Goal: Task Accomplishment & Management: Use online tool/utility

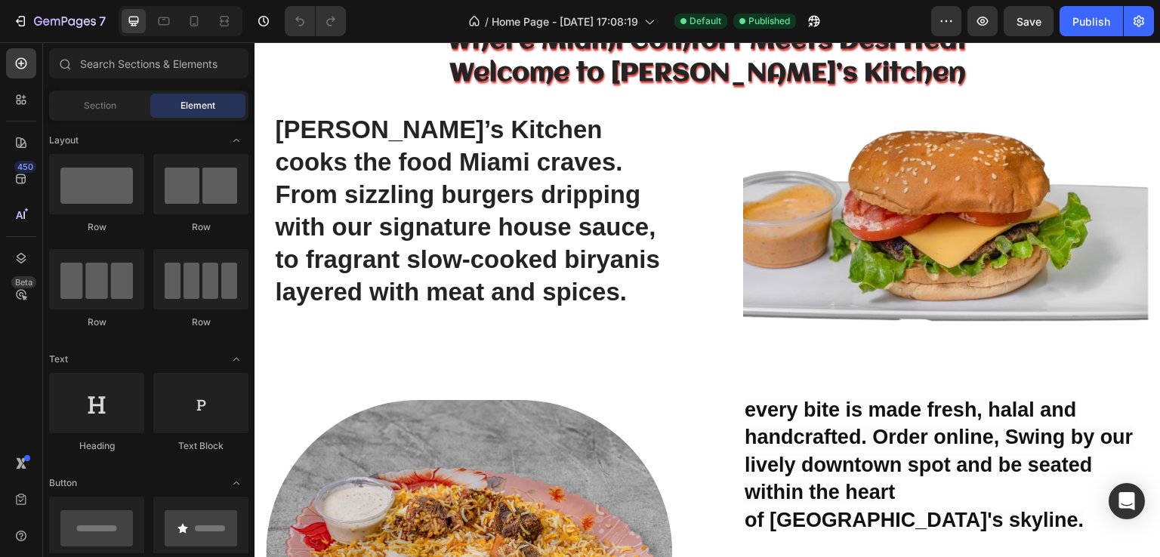
scroll to position [843, 0]
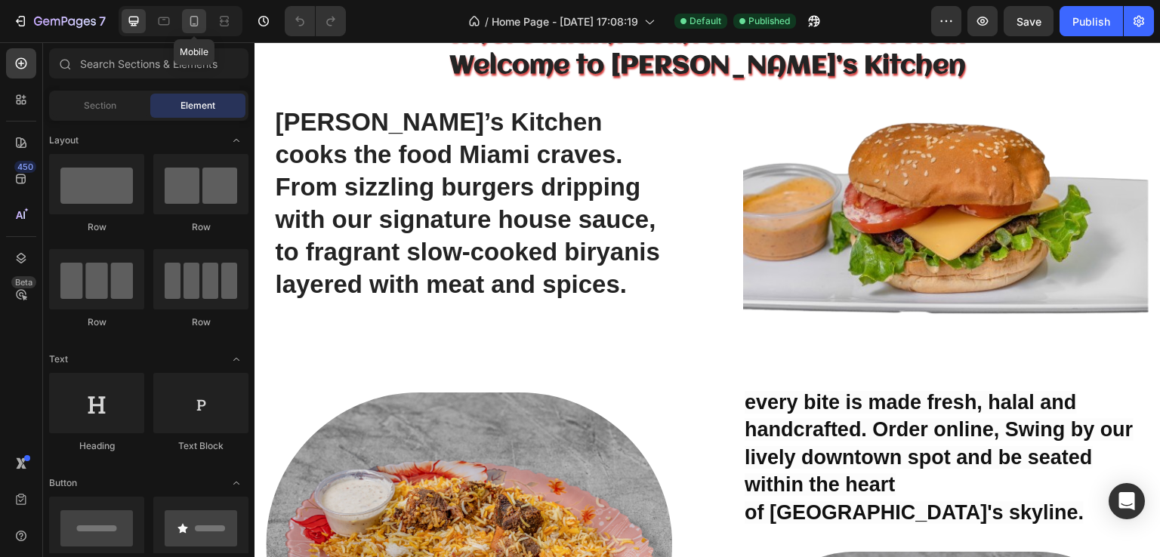
click at [190, 17] on icon at bounding box center [194, 21] width 15 height 15
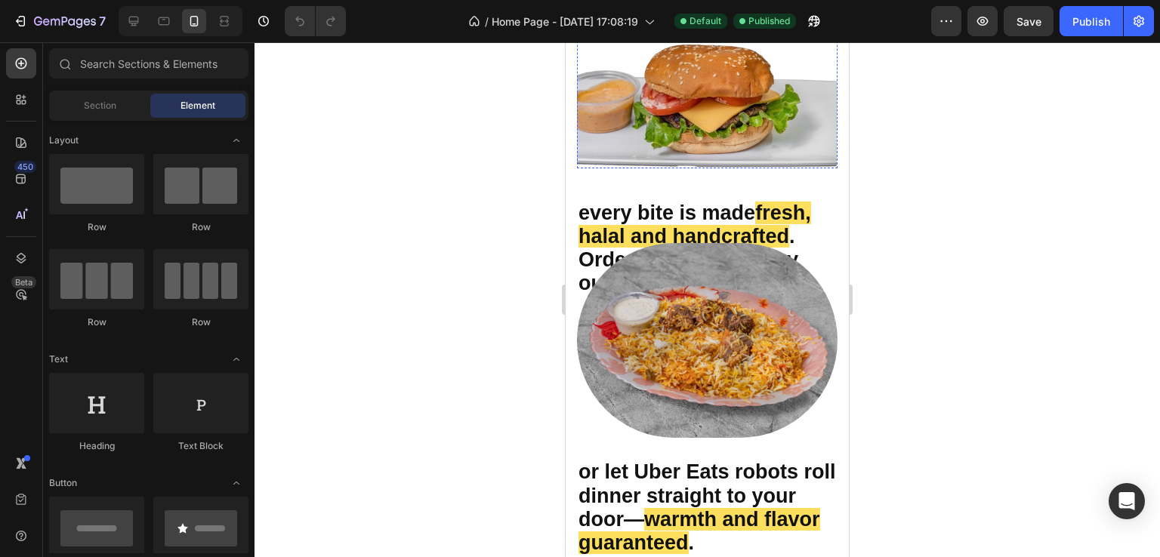
scroll to position [955, 0]
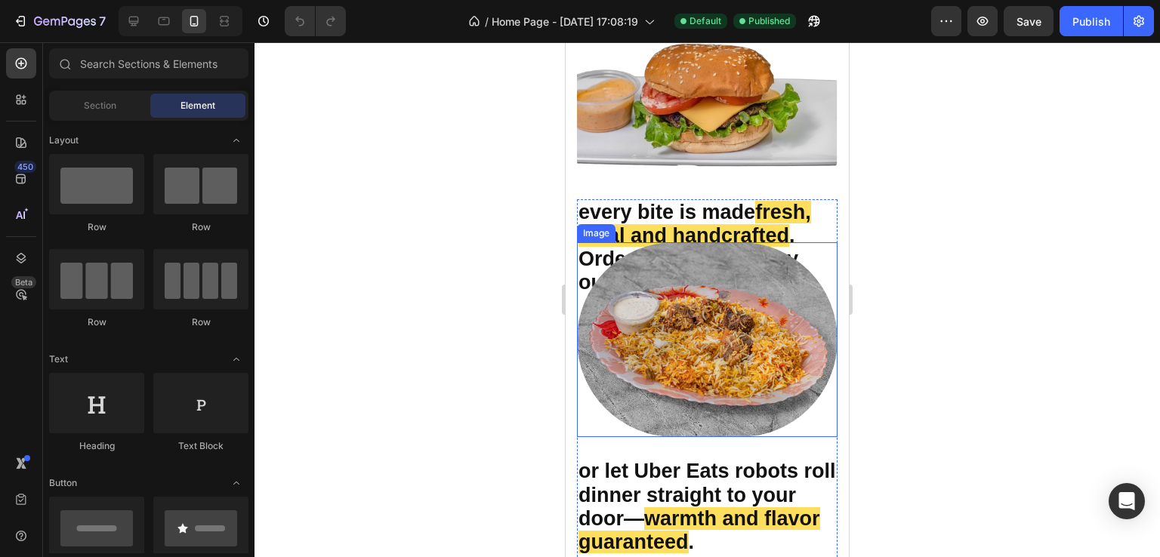
click at [731, 339] on img at bounding box center [707, 340] width 261 height 196
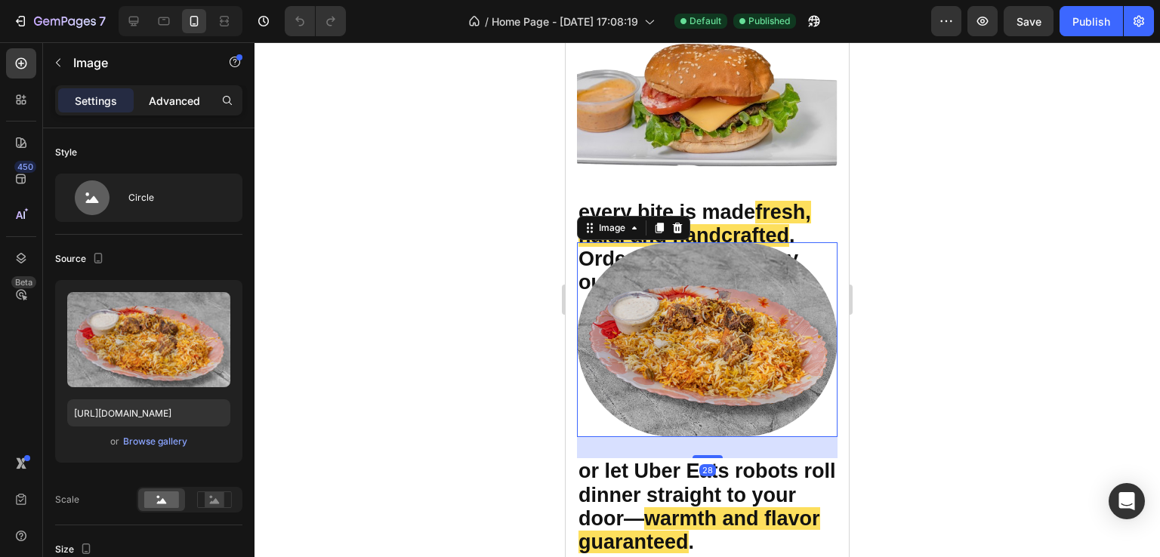
click at [174, 102] on p "Advanced" at bounding box center [174, 101] width 51 height 16
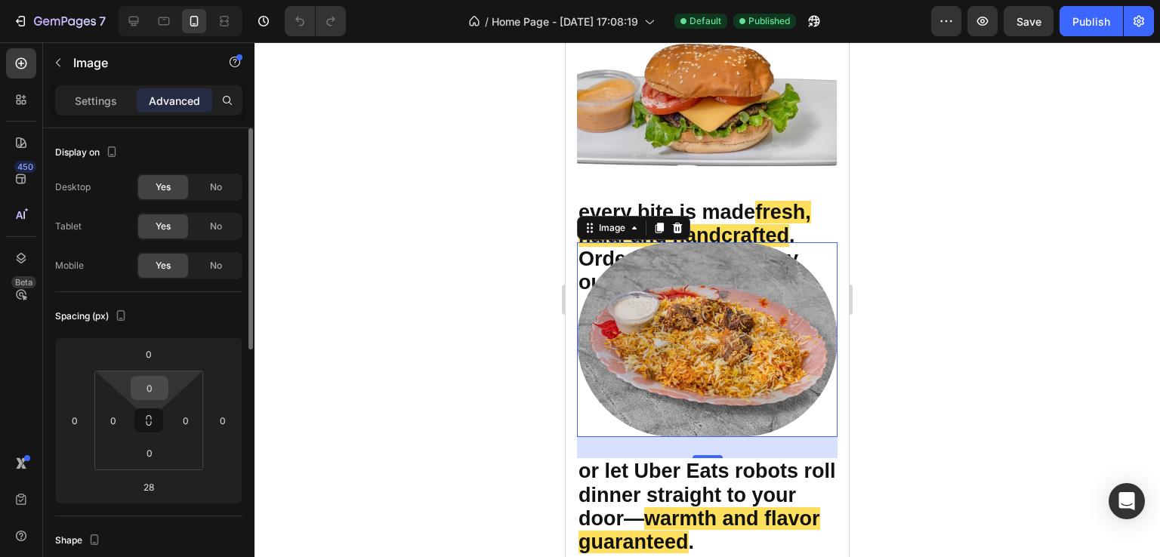
click at [160, 386] on input "0" at bounding box center [149, 388] width 30 height 23
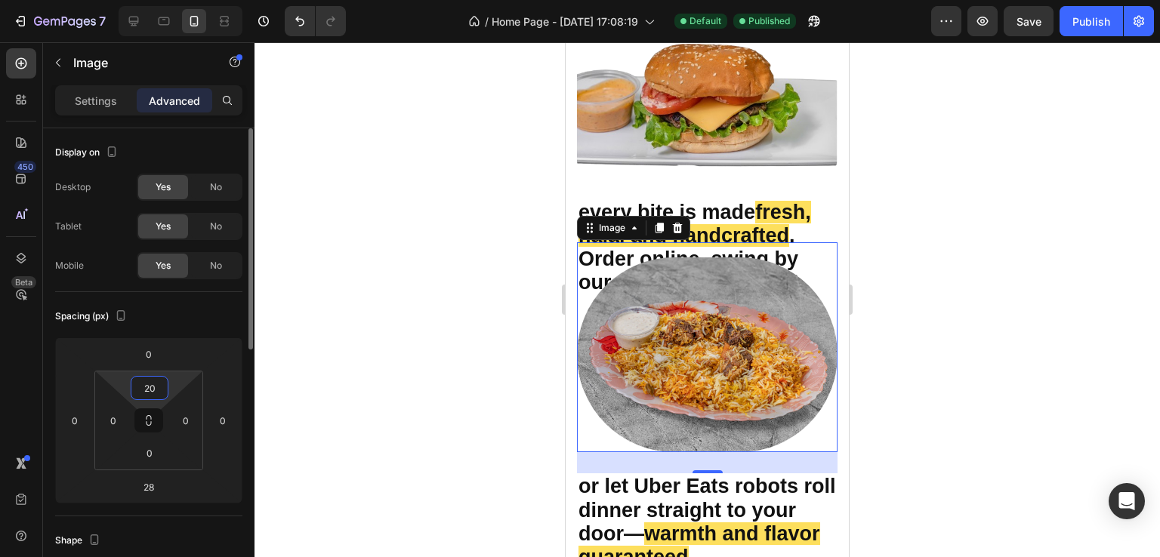
type input "2"
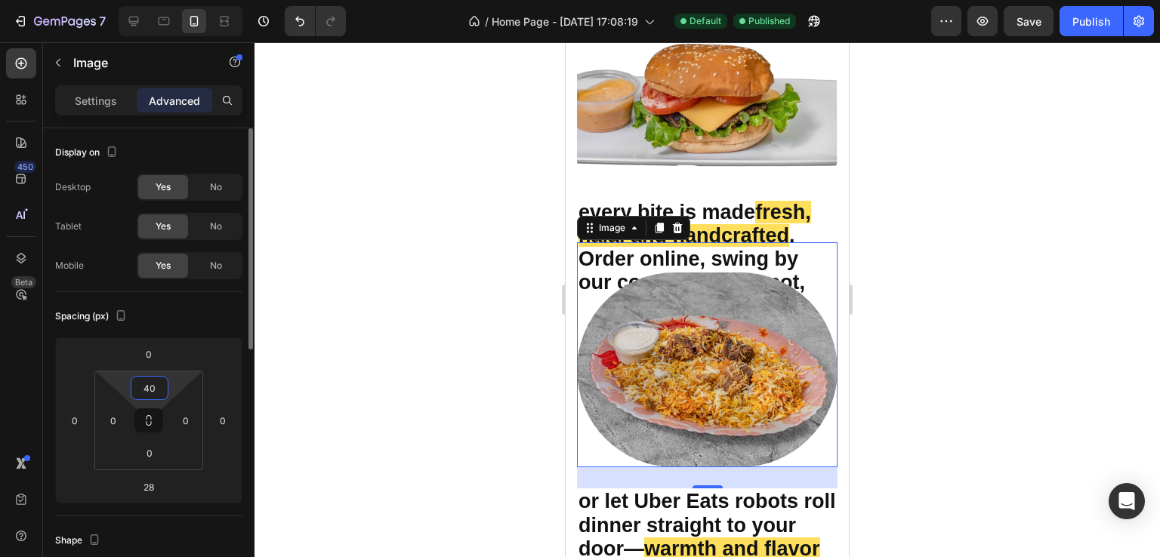
type input "4"
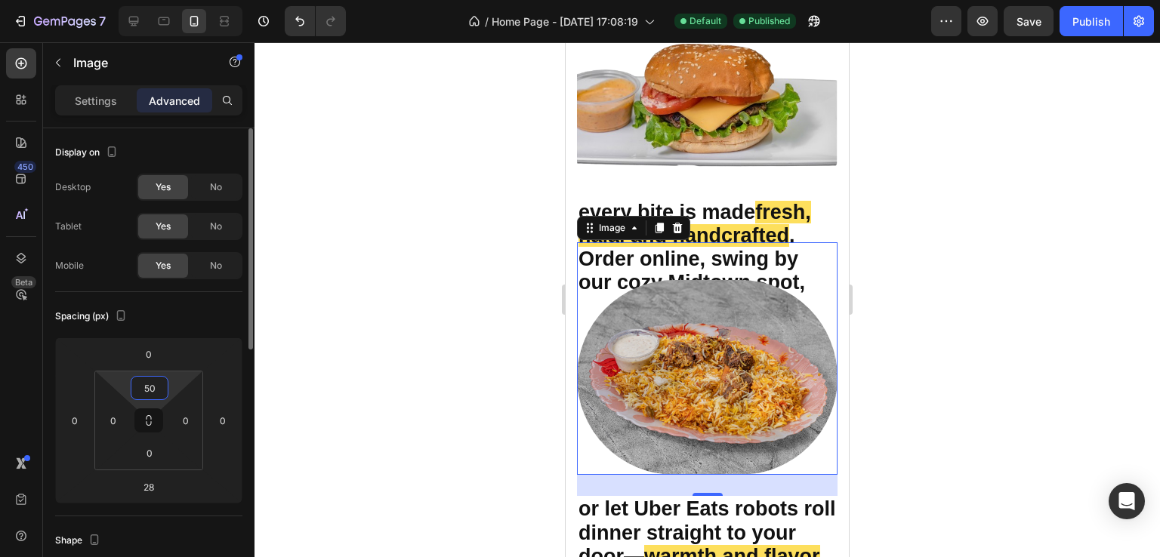
type input "5"
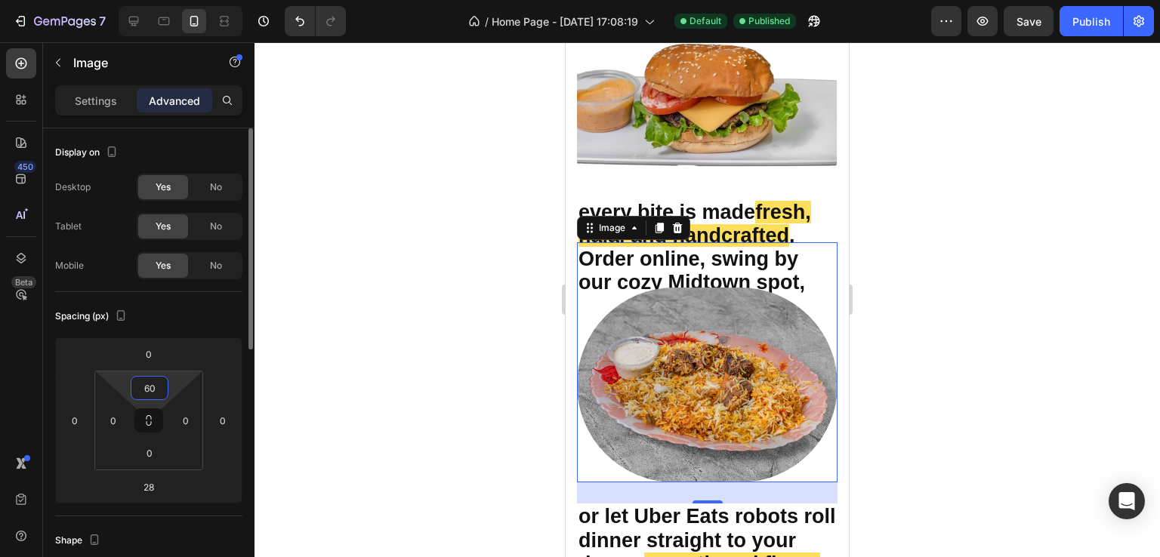
type input "6"
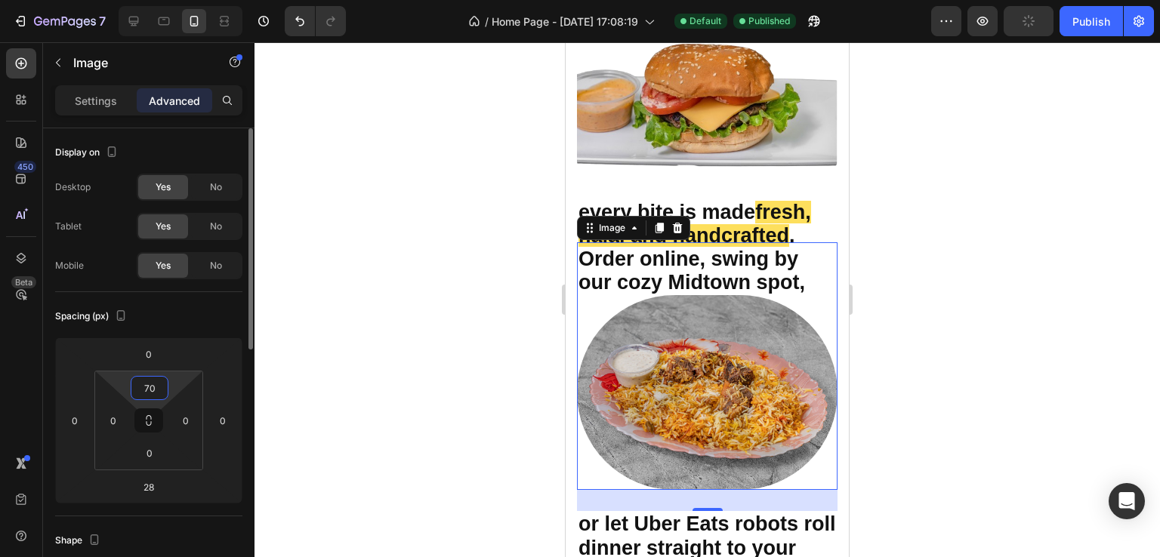
type input "7"
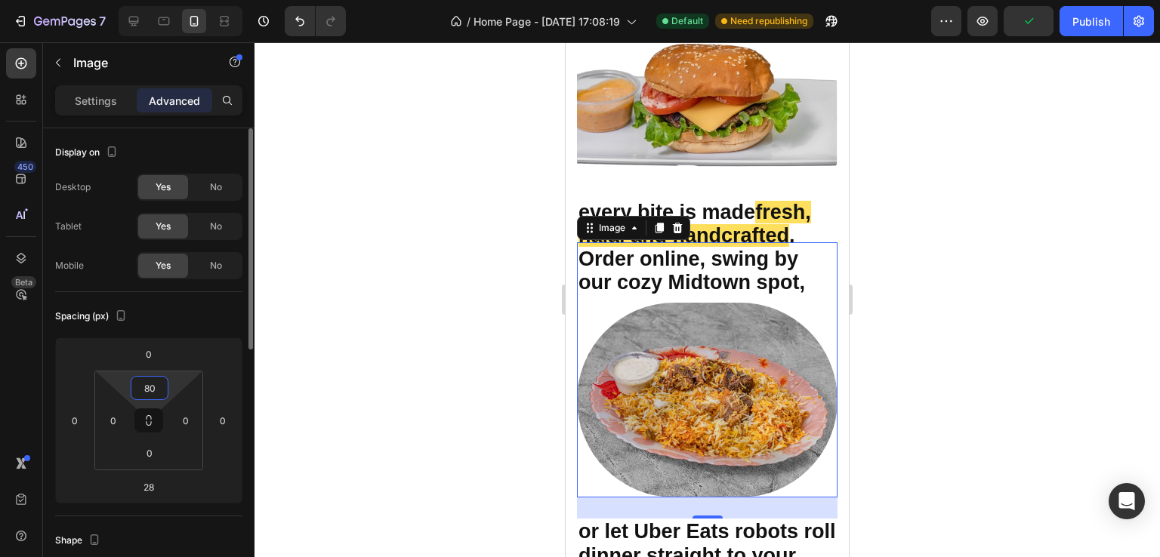
type input "8"
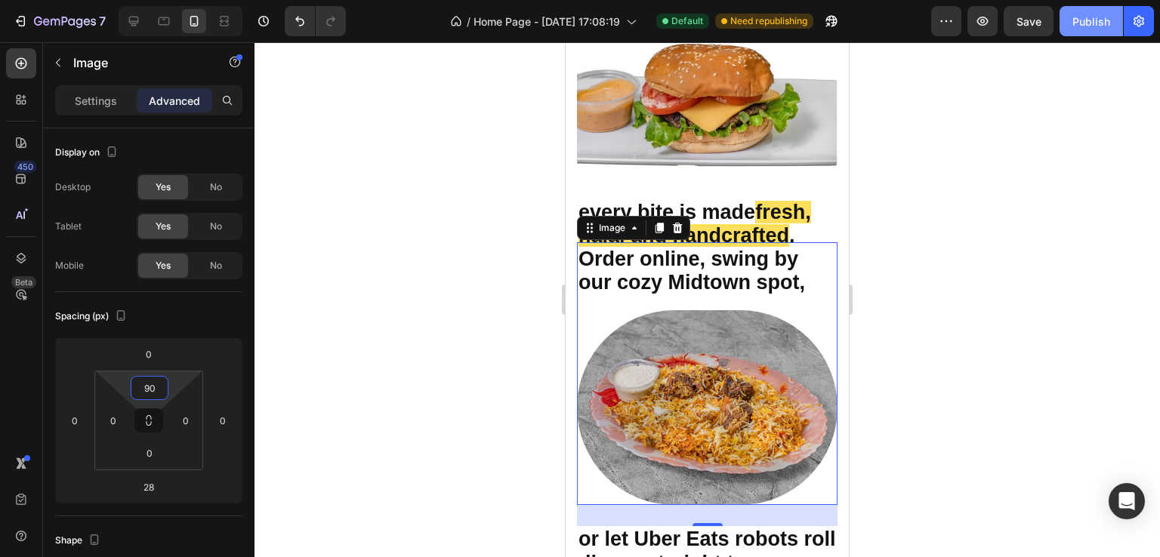
type input "90"
click at [1087, 22] on div "Publish" at bounding box center [1092, 22] width 38 height 16
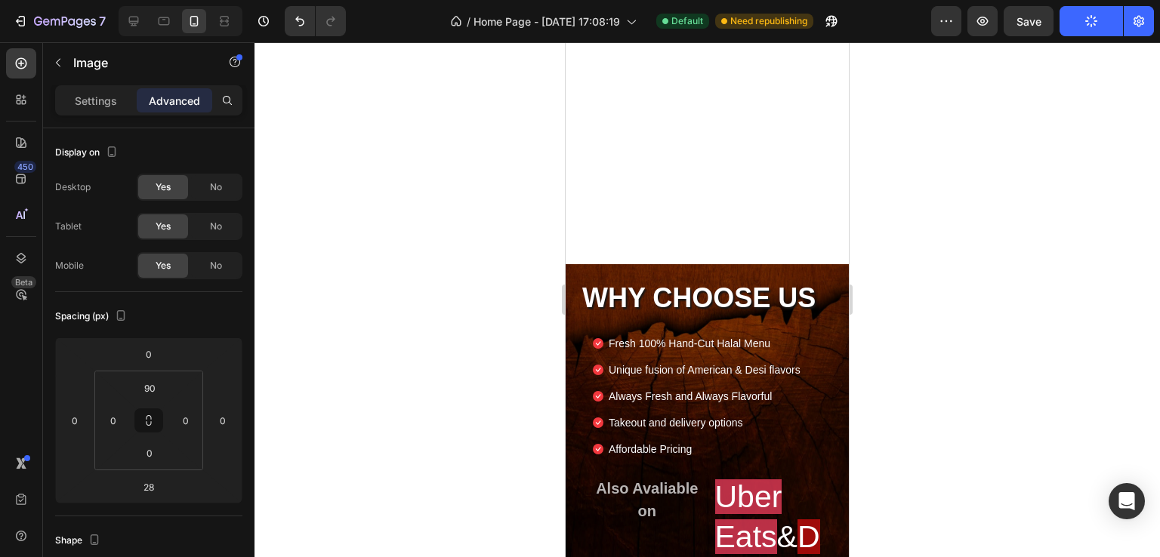
scroll to position [1897, 0]
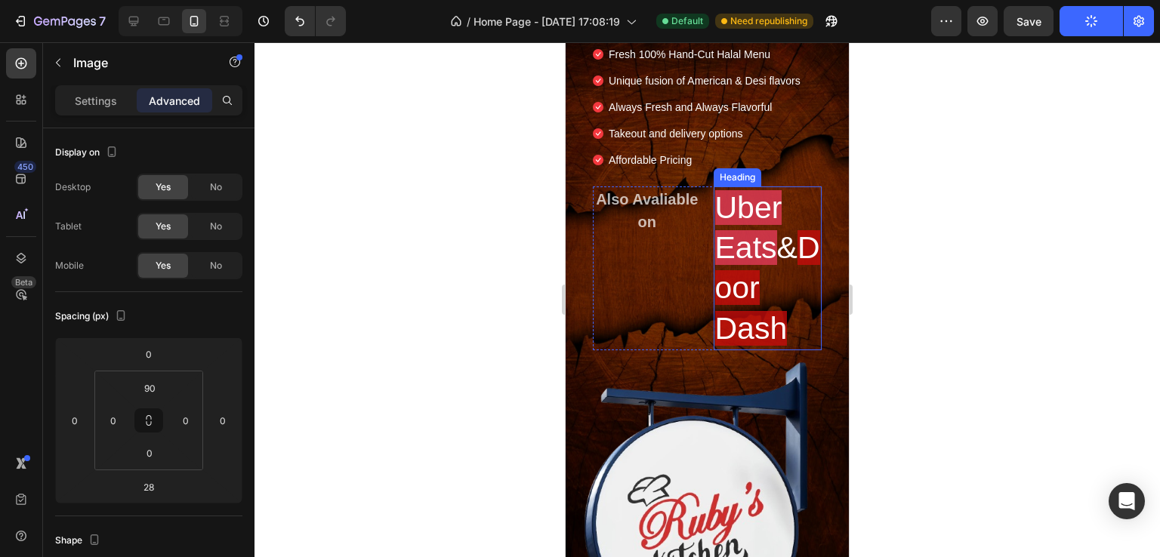
click at [739, 220] on span "Uber Eats" at bounding box center [748, 227] width 67 height 75
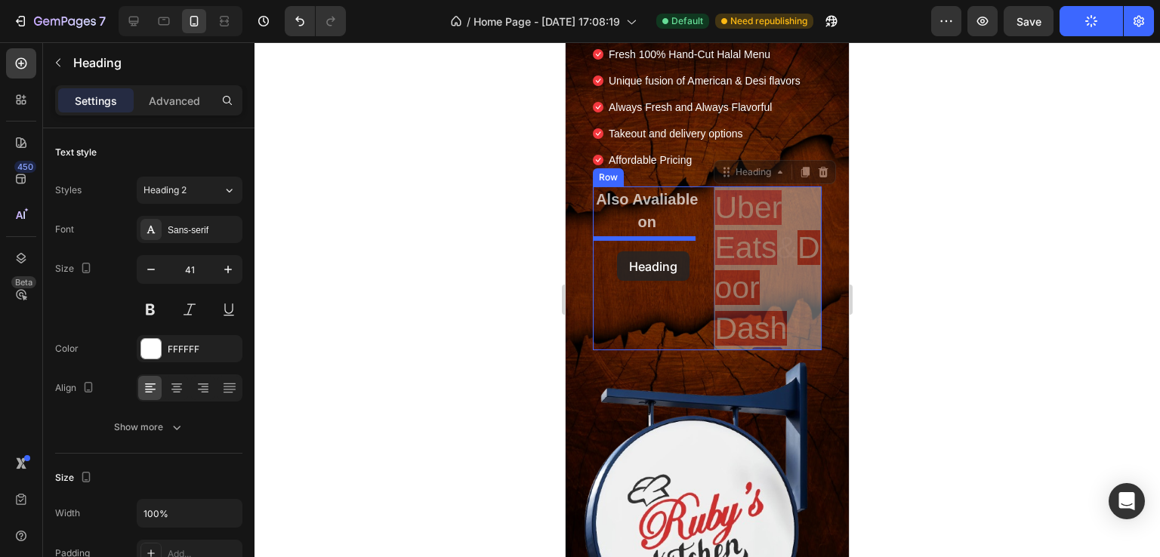
drag, startPoint x: 718, startPoint y: 175, endPoint x: 617, endPoint y: 252, distance: 126.1
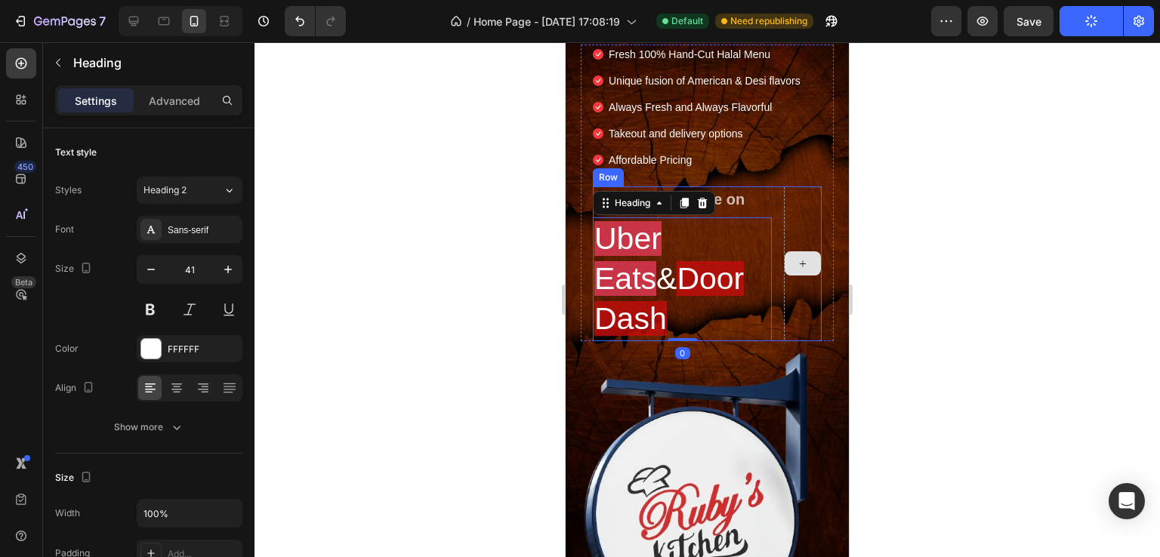
click at [786, 197] on div at bounding box center [803, 264] width 38 height 155
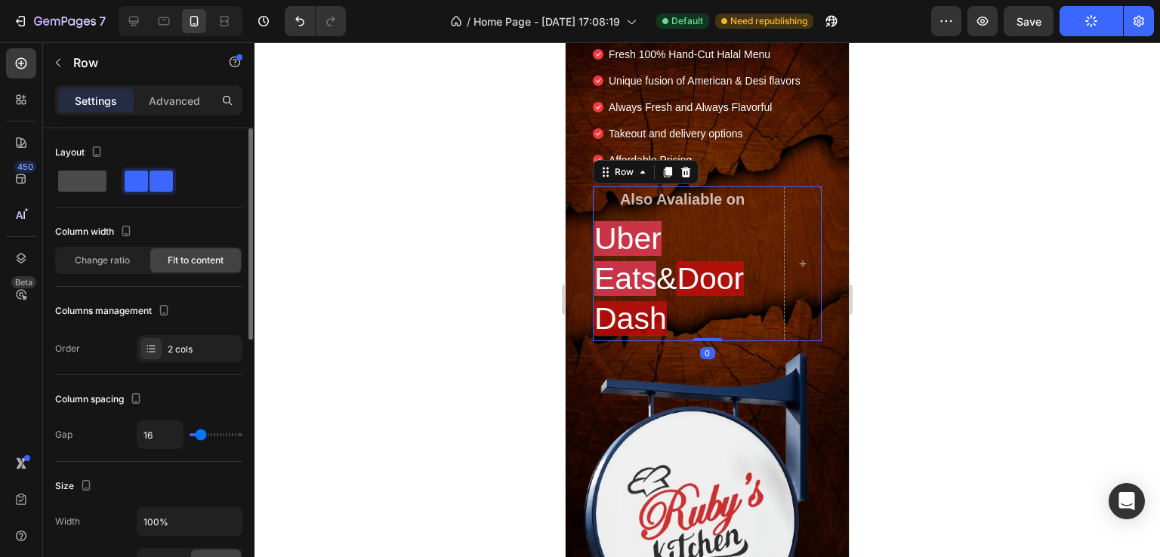
click at [85, 184] on span at bounding box center [82, 181] width 48 height 21
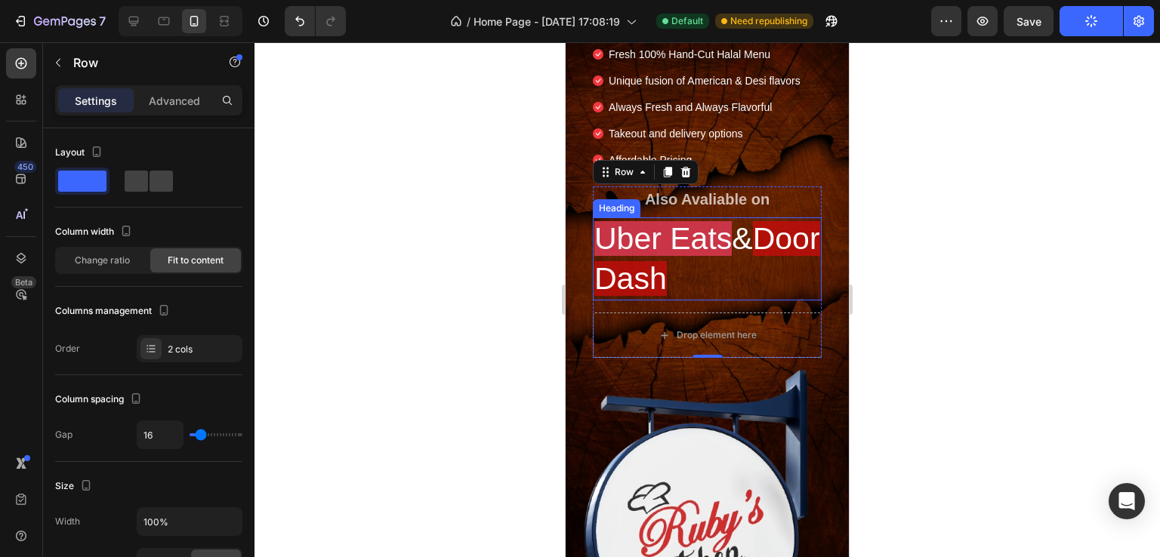
click at [749, 236] on h2 "Uber Eats & Door Dash" at bounding box center [707, 260] width 229 height 84
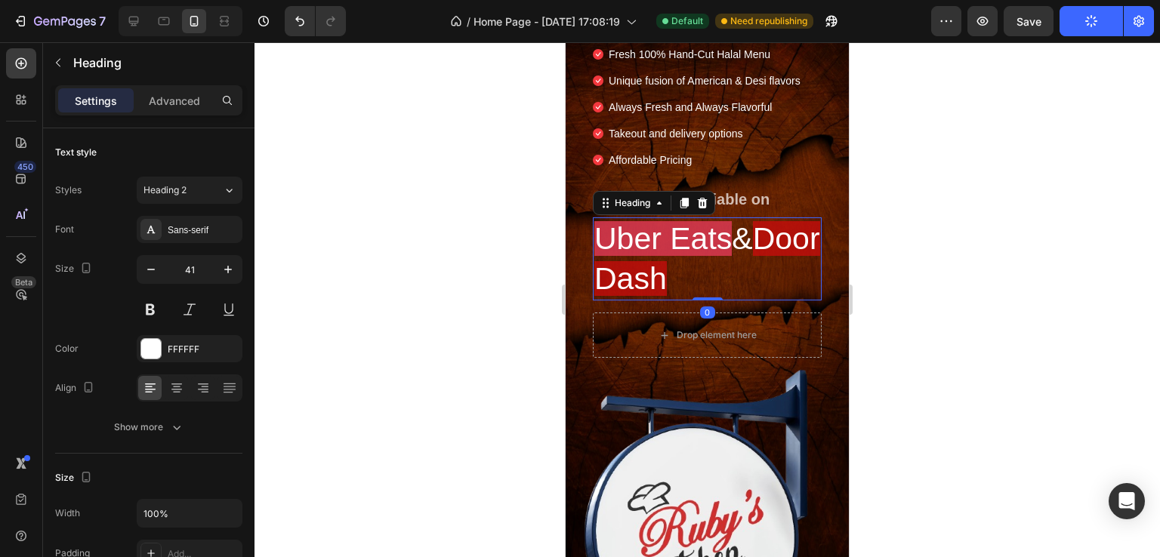
click at [749, 236] on h2 "Uber Eats & Door Dash" at bounding box center [707, 260] width 229 height 84
click at [749, 236] on p "Uber Eats & Door Dash" at bounding box center [707, 259] width 226 height 81
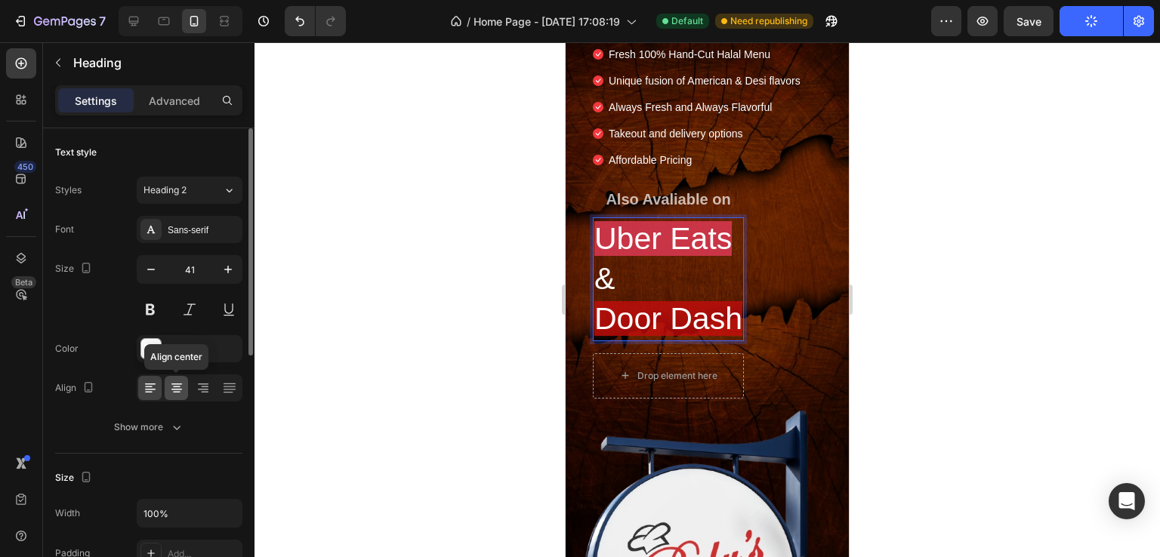
click at [175, 387] on icon at bounding box center [176, 388] width 15 height 15
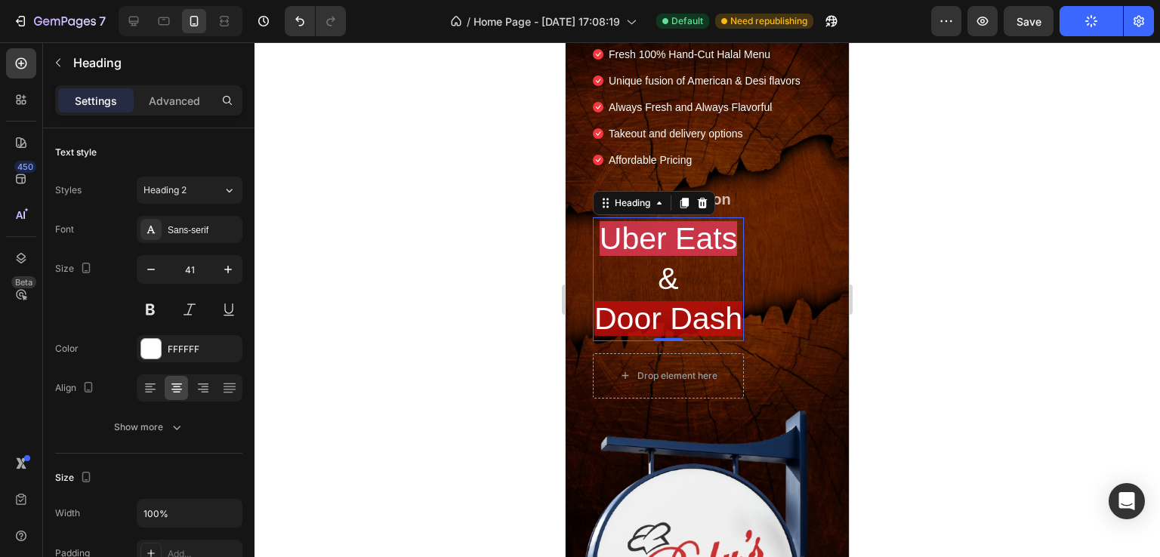
scroll to position [507, 0]
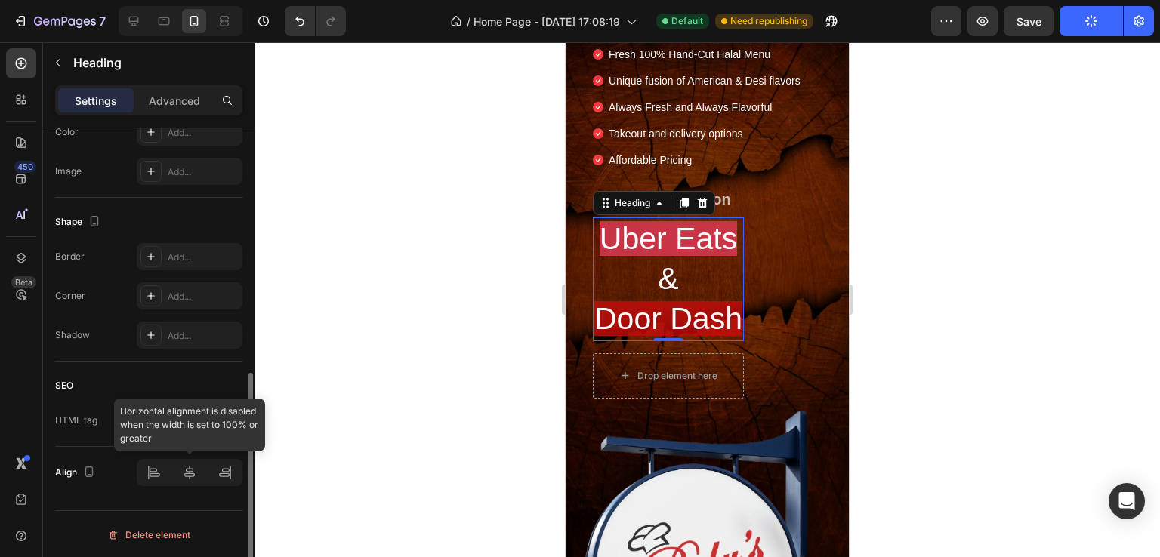
click at [190, 471] on div at bounding box center [190, 472] width 106 height 27
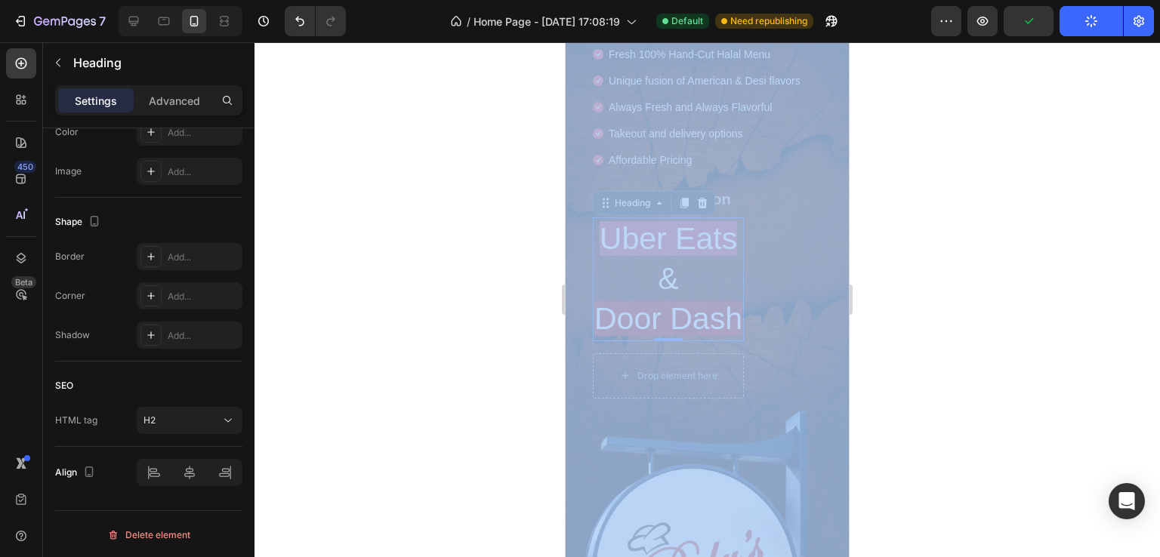
drag, startPoint x: 1400, startPoint y: 298, endPoint x: 804, endPoint y: 246, distance: 598.9
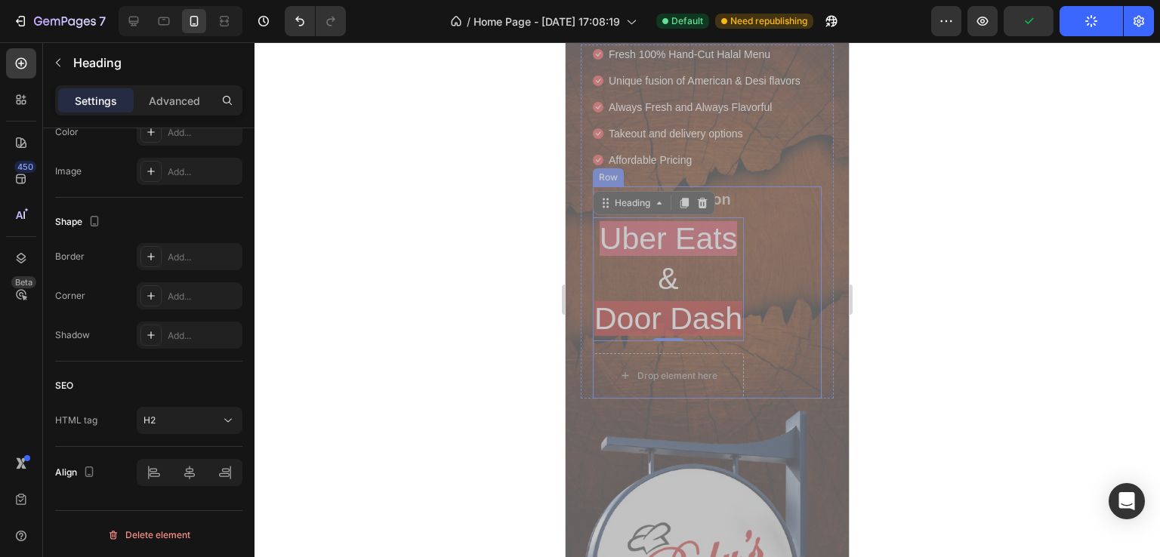
click at [804, 246] on div "Also Avaliable on Text Block ⁠⁠⁠⁠⁠⁠⁠ Uber Eats & Door Dash Heading 0 Drop eleme…" at bounding box center [707, 293] width 229 height 212
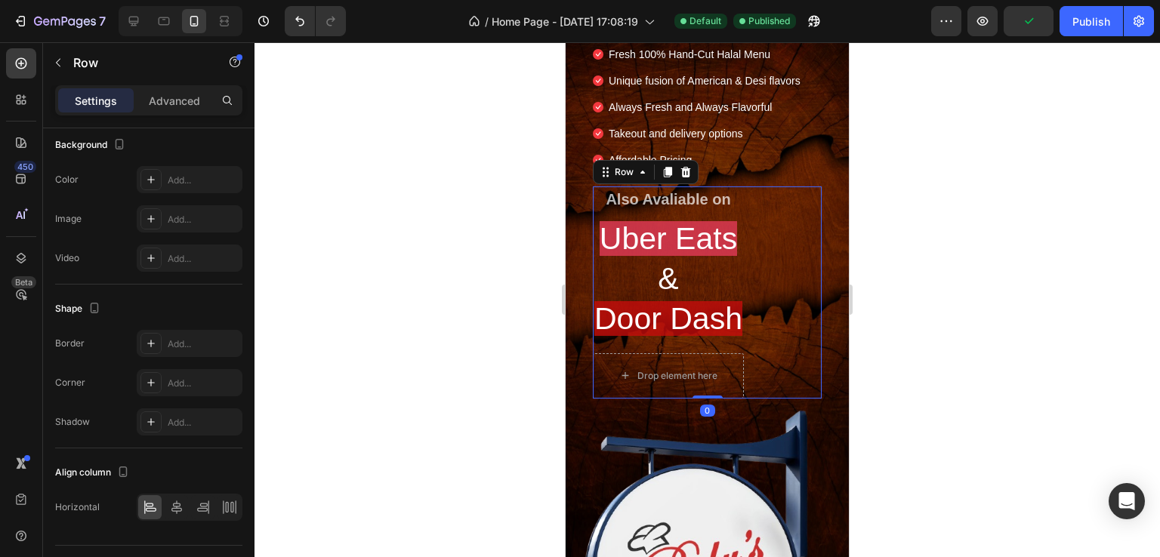
scroll to position [0, 0]
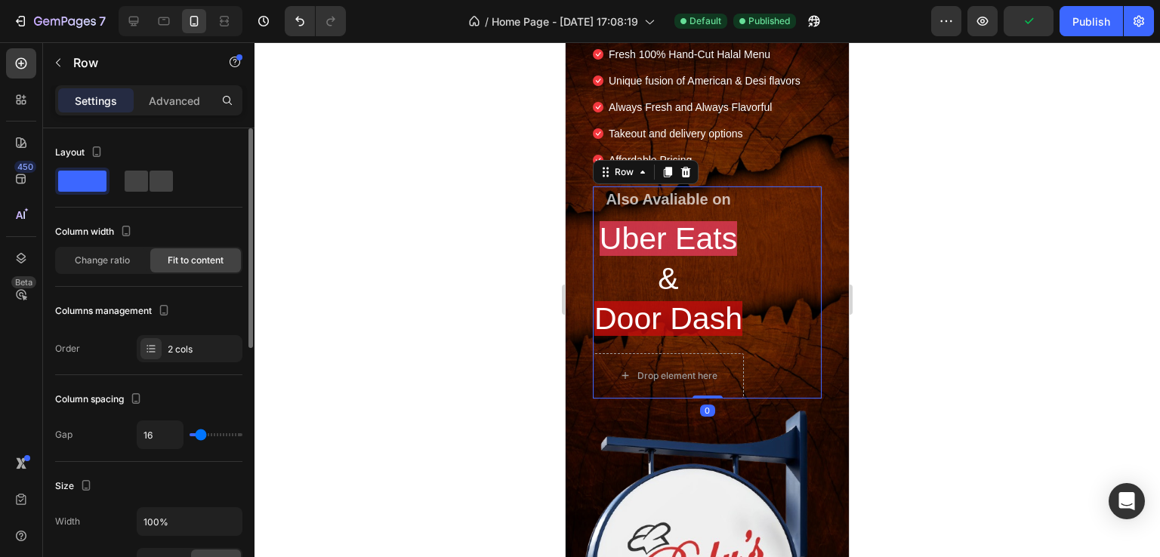
click at [421, 287] on div at bounding box center [708, 299] width 906 height 515
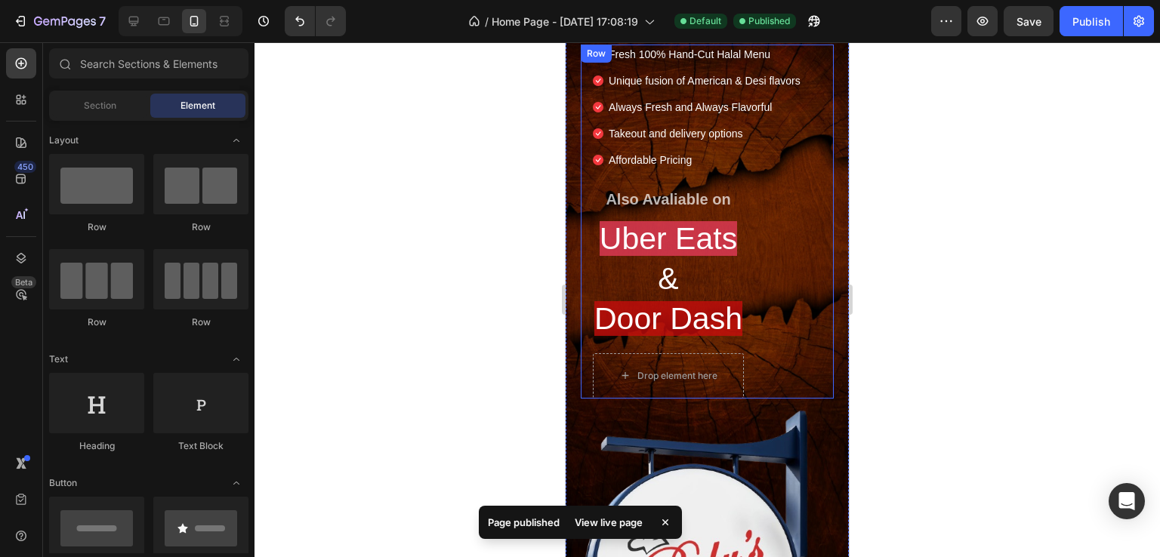
click at [820, 244] on div "Fresh 100% Hand-Cut Halal Menu Unique fusion of American & Desi flavors Always …" at bounding box center [707, 222] width 253 height 354
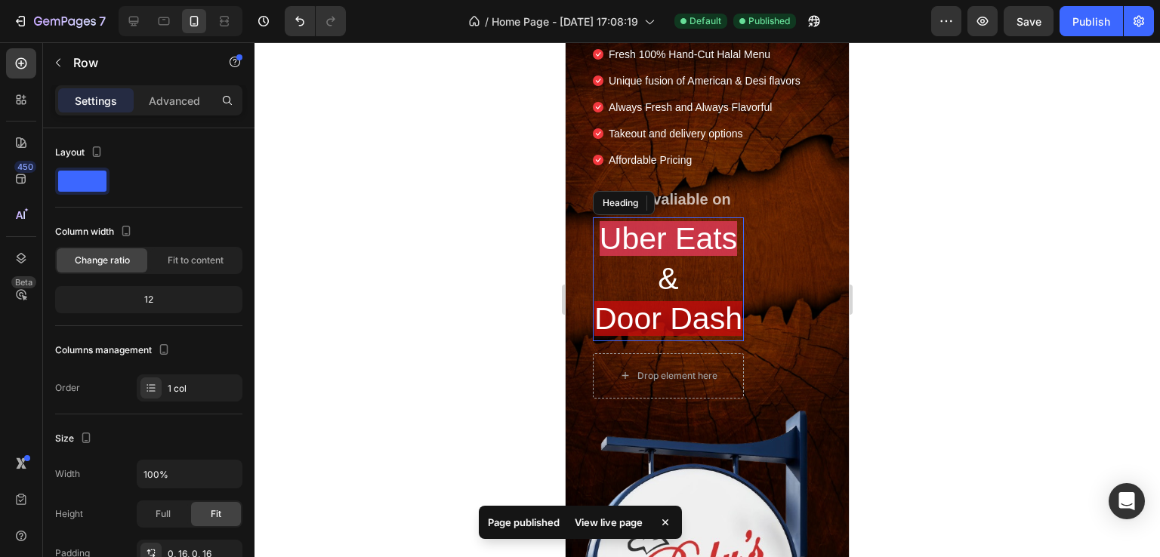
click at [740, 239] on p "⁠⁠⁠⁠⁠⁠⁠ Uber Eats & Door Dash" at bounding box center [668, 279] width 148 height 121
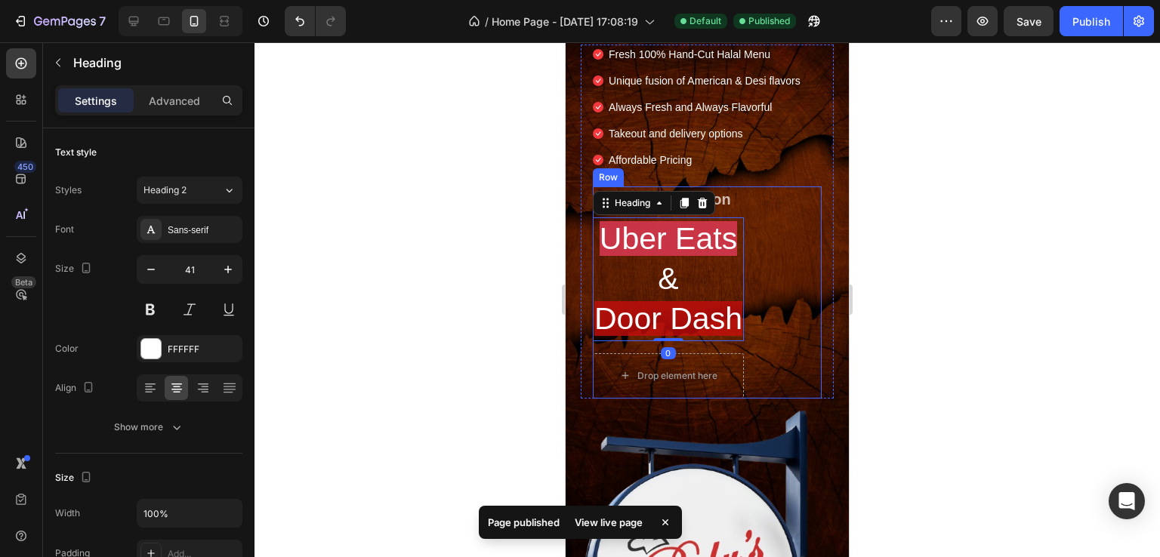
click at [749, 193] on div "Also Avaliable on Text Block ⁠⁠⁠⁠⁠⁠⁠ Uber Eats & Door Dash Heading 0 Drop eleme…" at bounding box center [707, 293] width 229 height 212
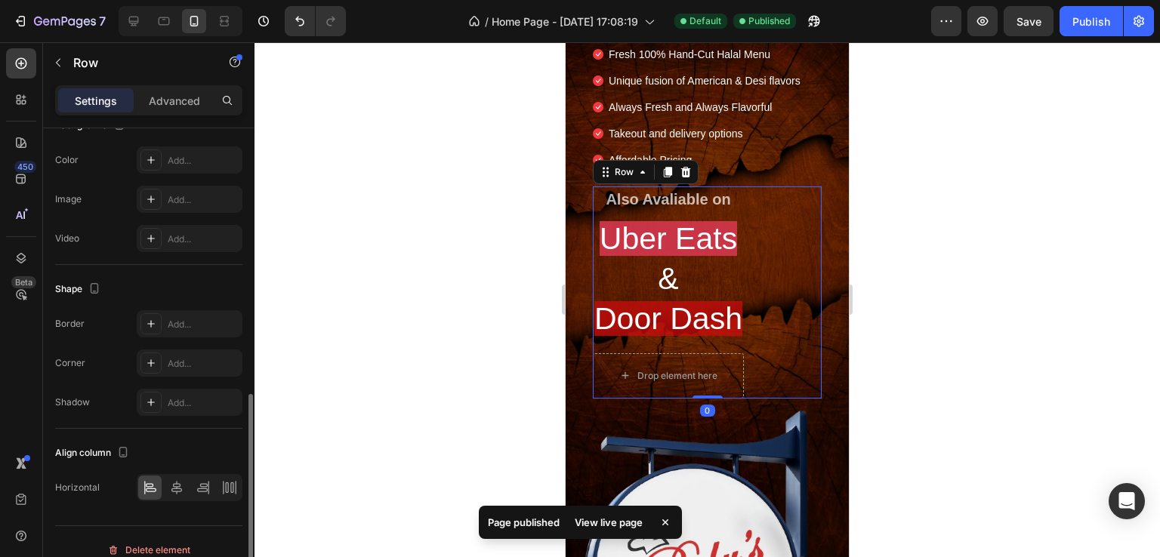
scroll to position [541, 0]
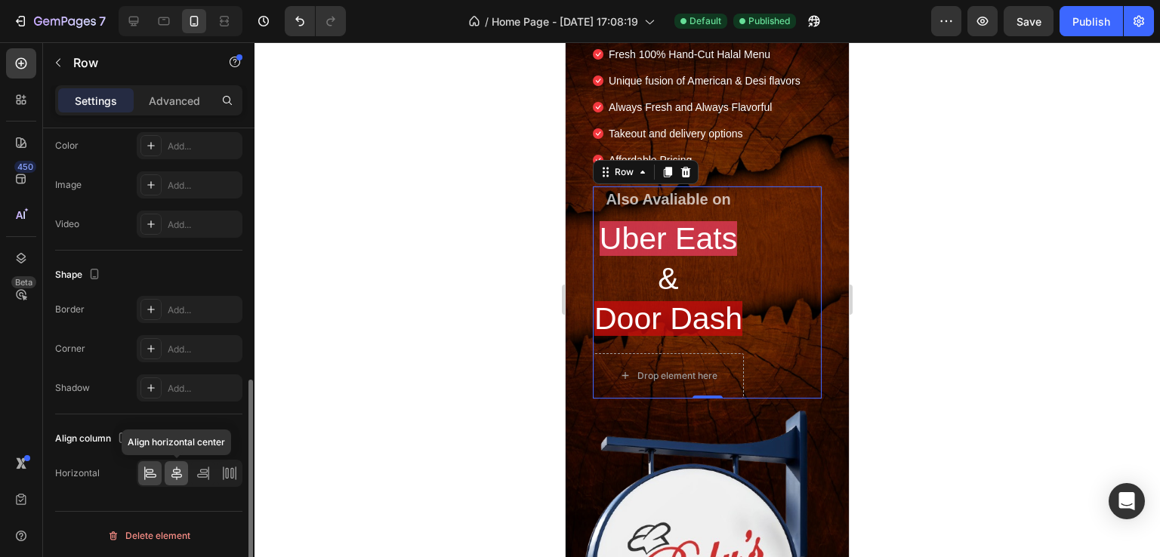
click at [172, 472] on icon at bounding box center [176, 473] width 15 height 15
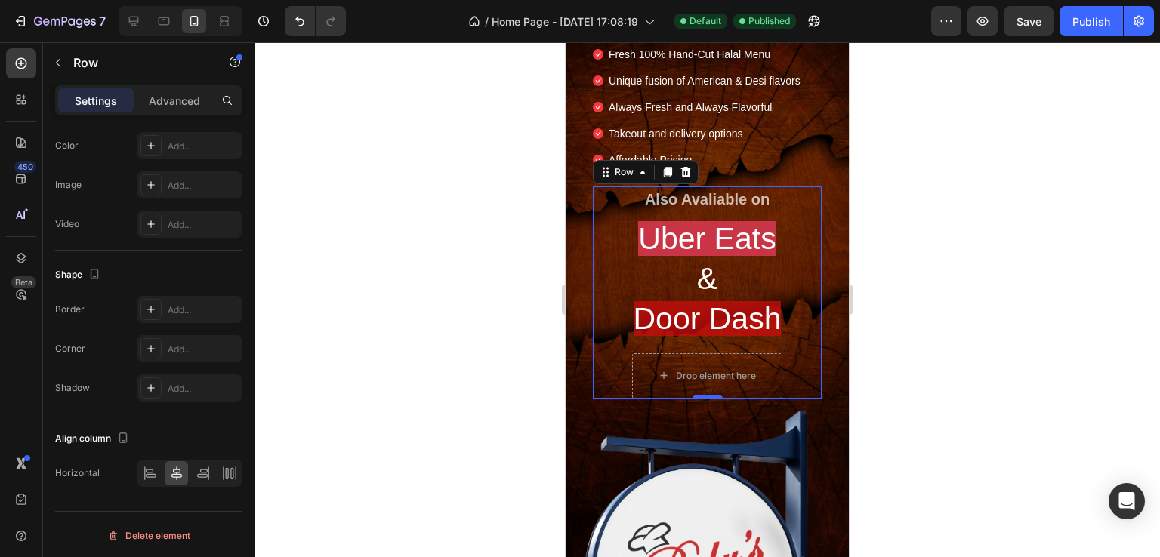
click at [464, 245] on div at bounding box center [708, 299] width 906 height 515
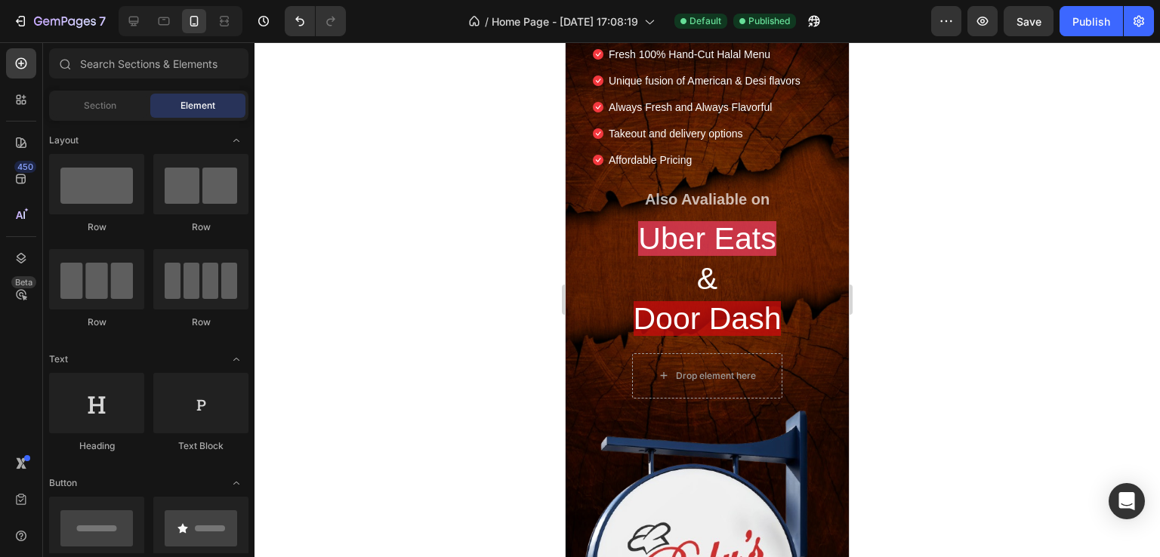
click at [979, 270] on div at bounding box center [708, 299] width 906 height 515
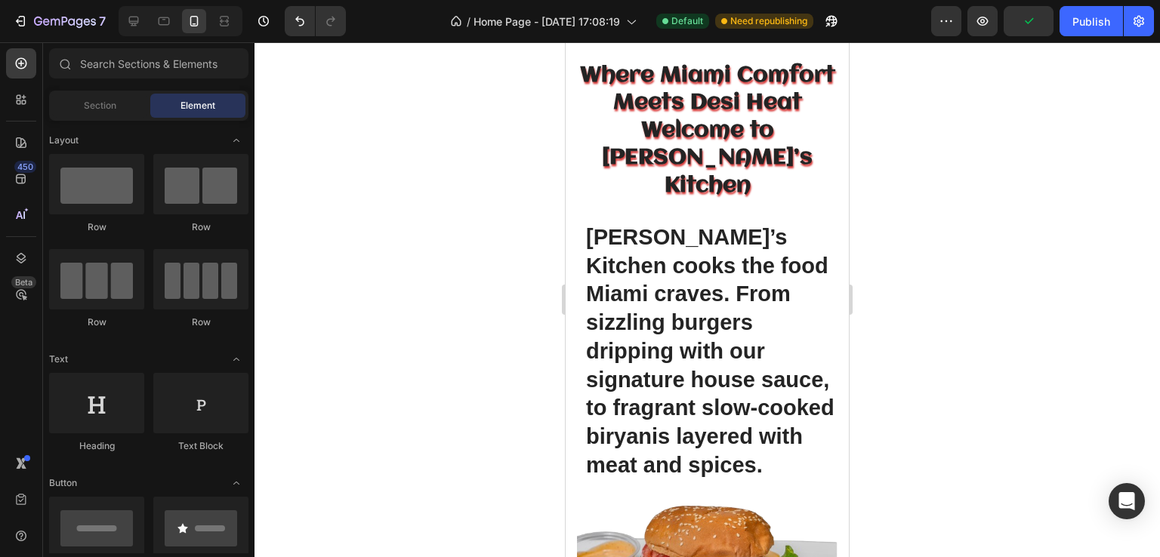
scroll to position [0, 0]
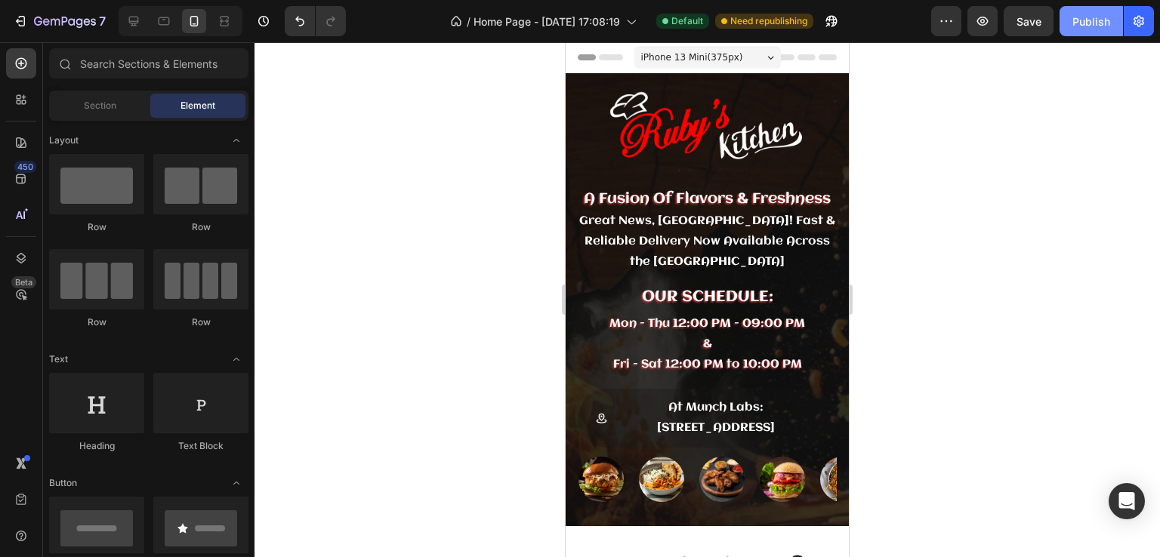
click at [1108, 17] on div "Publish" at bounding box center [1092, 22] width 38 height 16
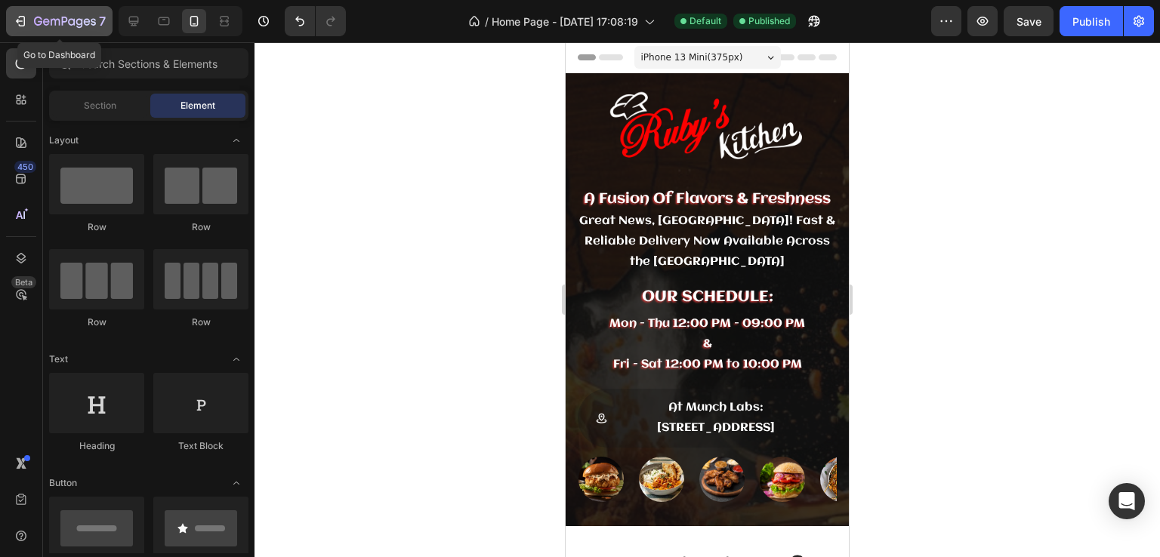
click at [35, 23] on icon "button" at bounding box center [38, 21] width 8 height 9
